Goal: Register for event/course

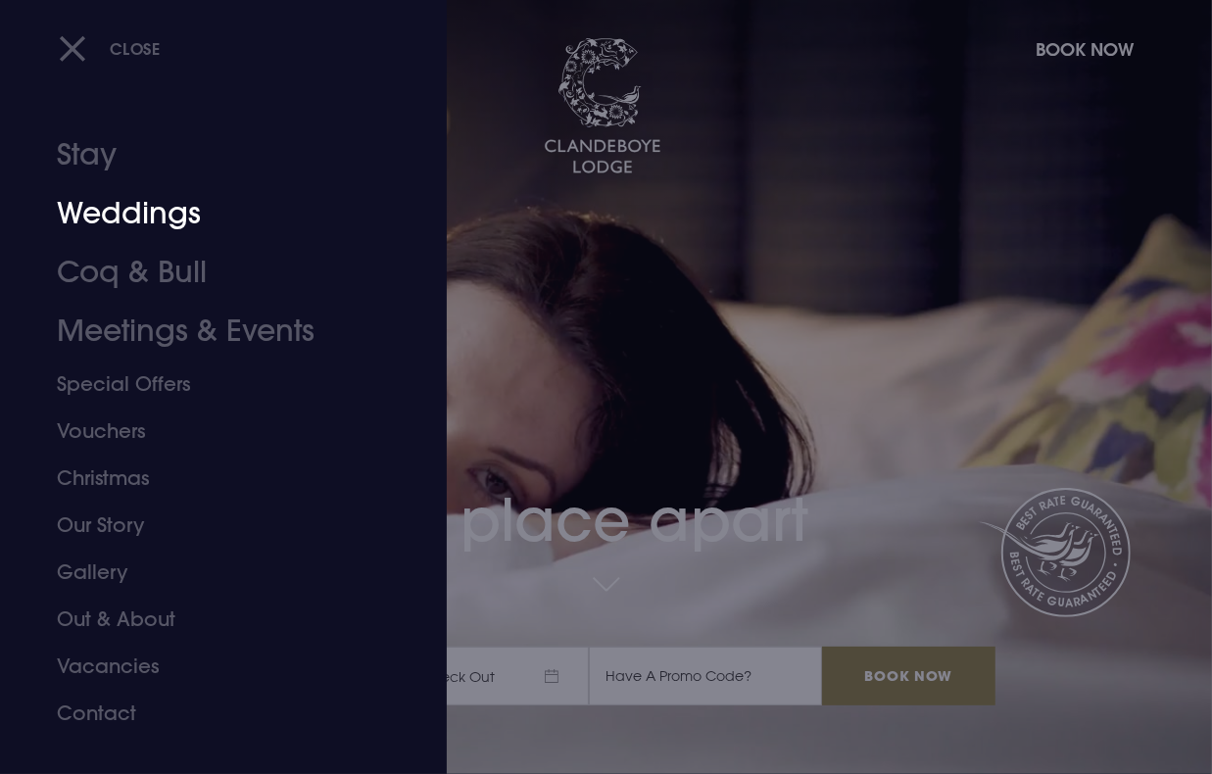
click at [180, 223] on link "Weddings" at bounding box center [210, 213] width 307 height 59
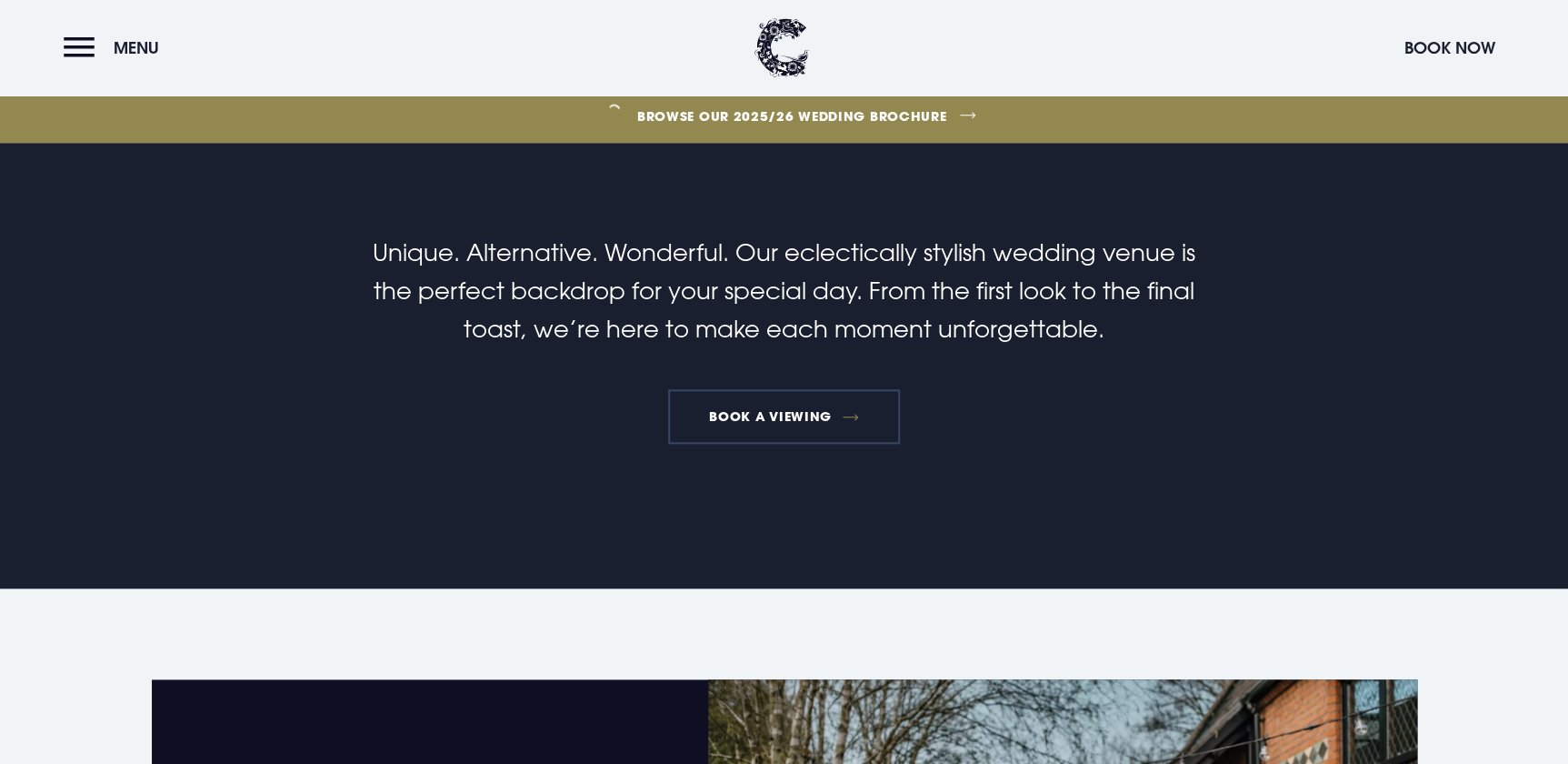
scroll to position [1074, 0]
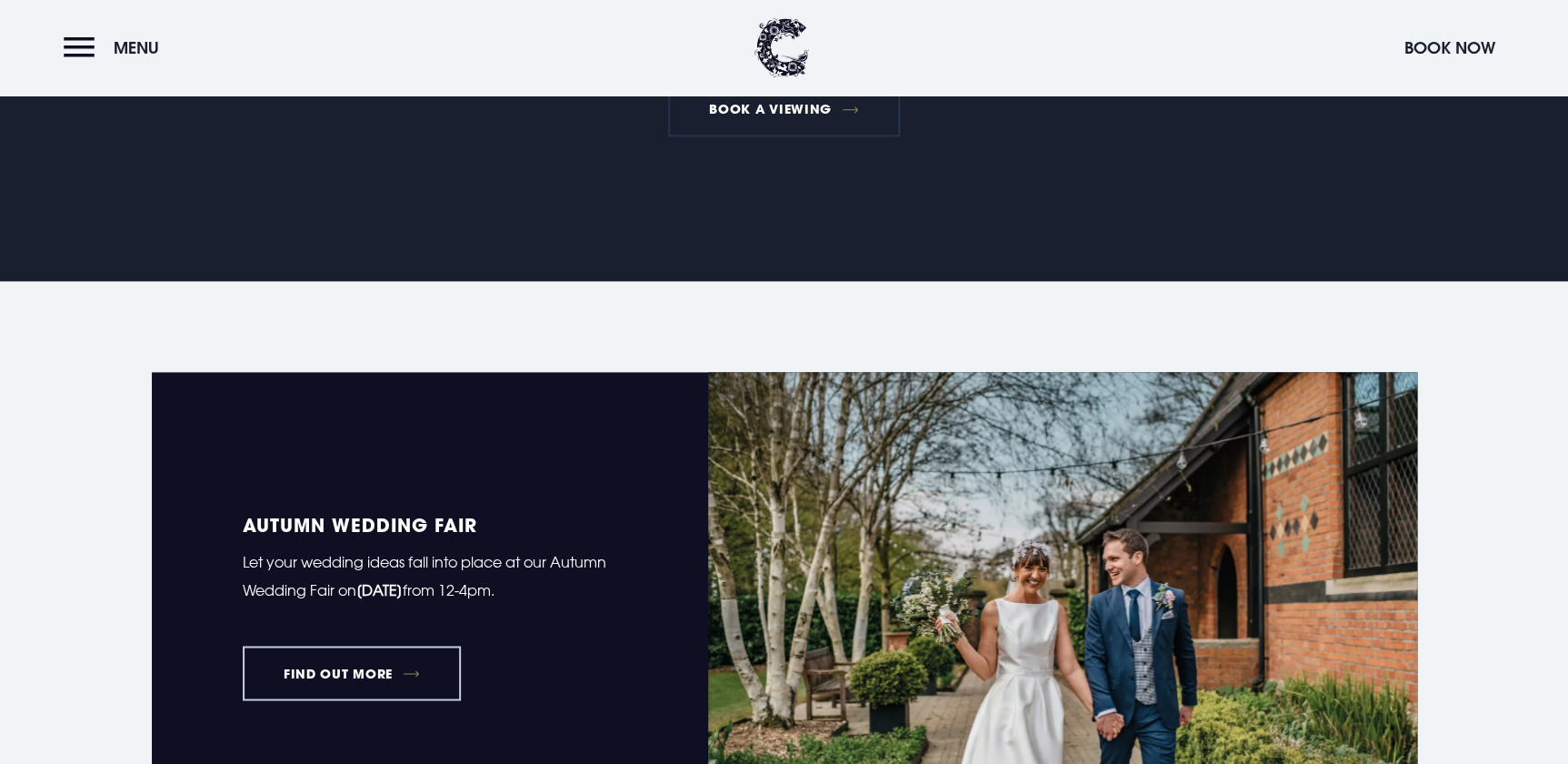
click at [330, 647] on link "FIND OUT MORE" at bounding box center [353, 673] width 219 height 55
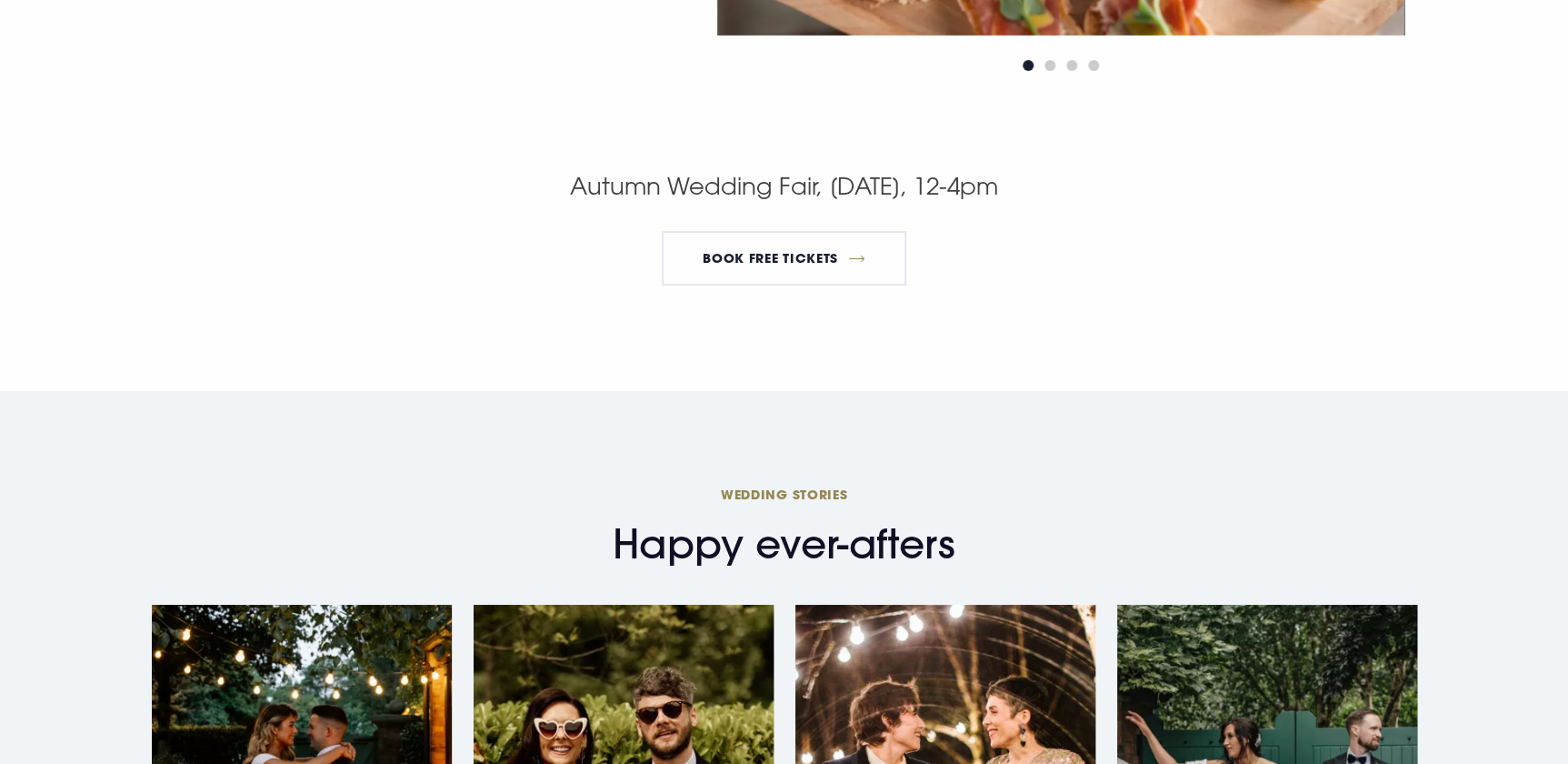
scroll to position [3474, 0]
